Goal: Task Accomplishment & Management: Complete application form

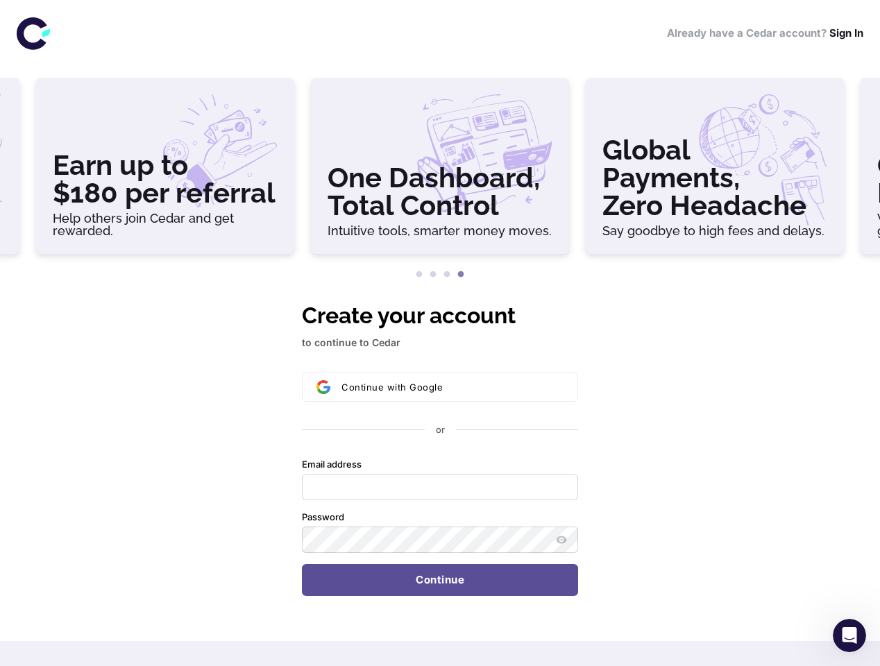
click at [165, 171] on h3 "Earn up to $180 per referral" at bounding box center [165, 179] width 225 height 56
click at [440, 171] on h3 "One Dashboard, Total Control" at bounding box center [439, 192] width 225 height 56
click at [715, 171] on h3 "Global Payments, Zero Headache" at bounding box center [714, 177] width 225 height 83
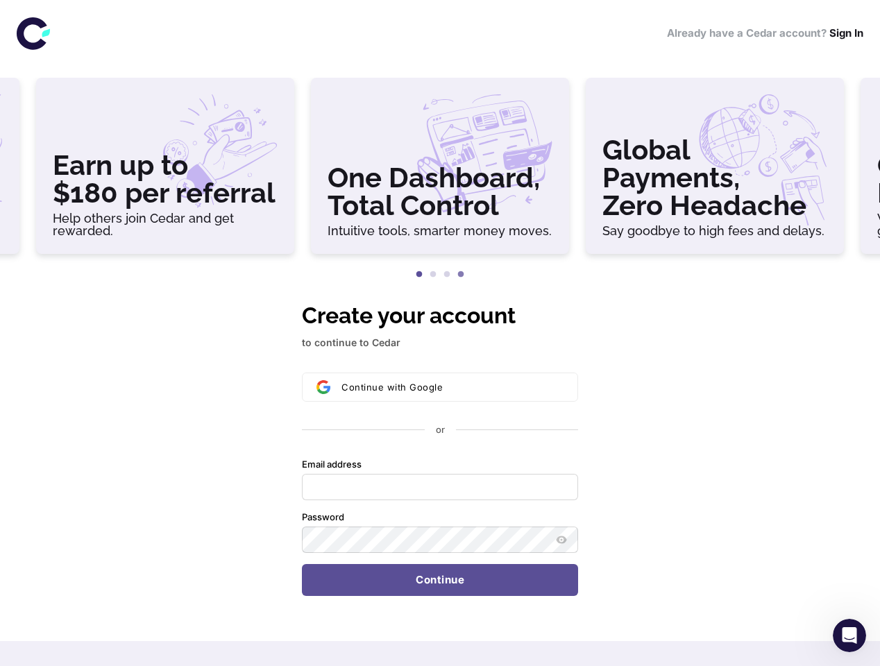
click at [419, 275] on button "1" at bounding box center [419, 275] width 14 height 14
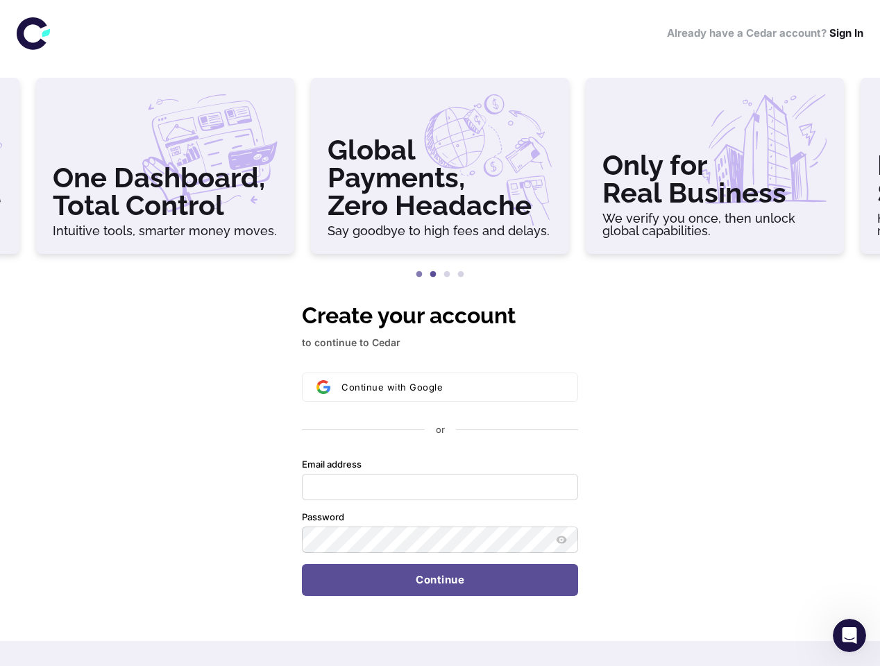
click at [433, 275] on button "2" at bounding box center [433, 275] width 14 height 14
click at [447, 275] on button "3" at bounding box center [447, 275] width 14 height 14
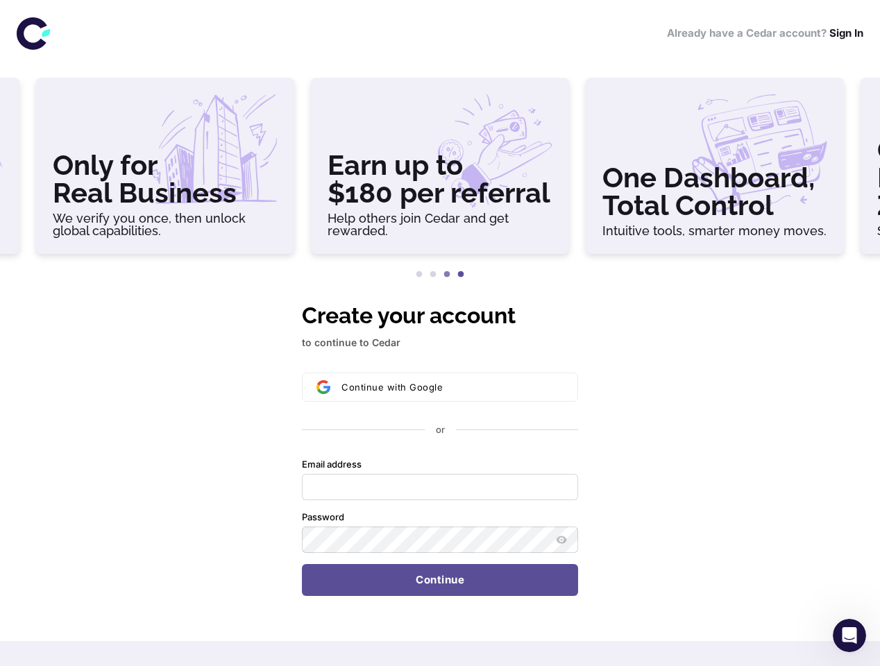
click at [461, 275] on button "4" at bounding box center [461, 275] width 14 height 14
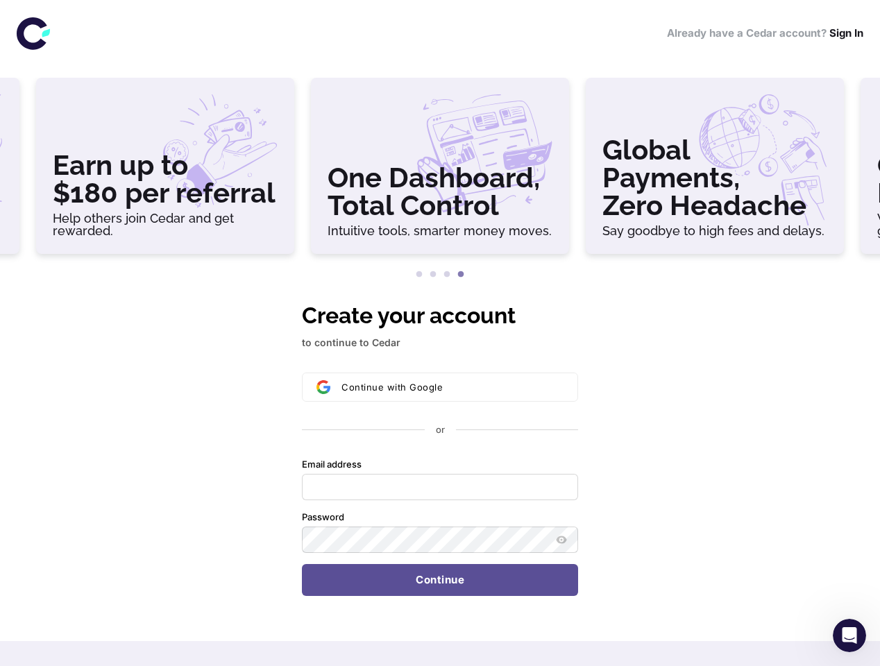
click at [440, 447] on div "Continue with Google or Email address Password Continue" at bounding box center [440, 484] width 276 height 223
